Goal: Navigation & Orientation: Understand site structure

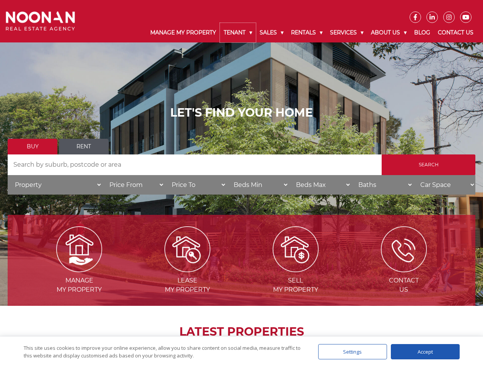
click at [238, 33] on link "Tenant" at bounding box center [238, 33] width 36 height 20
click at [272, 33] on link "Sales" at bounding box center [271, 33] width 31 height 20
click at [307, 33] on link "Rentals" at bounding box center [306, 33] width 39 height 20
click at [348, 33] on link "Services" at bounding box center [346, 33] width 41 height 20
click at [390, 33] on link "About Us" at bounding box center [388, 33] width 43 height 20
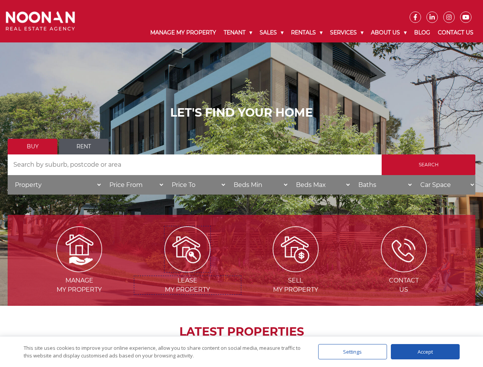
click at [187, 269] on img at bounding box center [187, 249] width 46 height 46
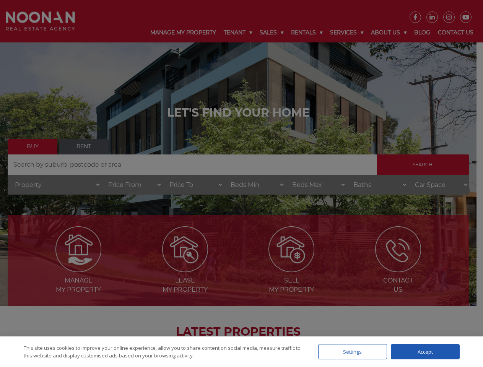
click at [353, 352] on div "Settings" at bounding box center [352, 351] width 69 height 15
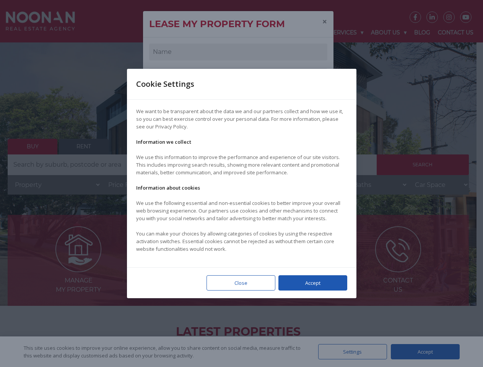
click at [425, 352] on div at bounding box center [241, 183] width 483 height 367
